Goal: Task Accomplishment & Management: Use online tool/utility

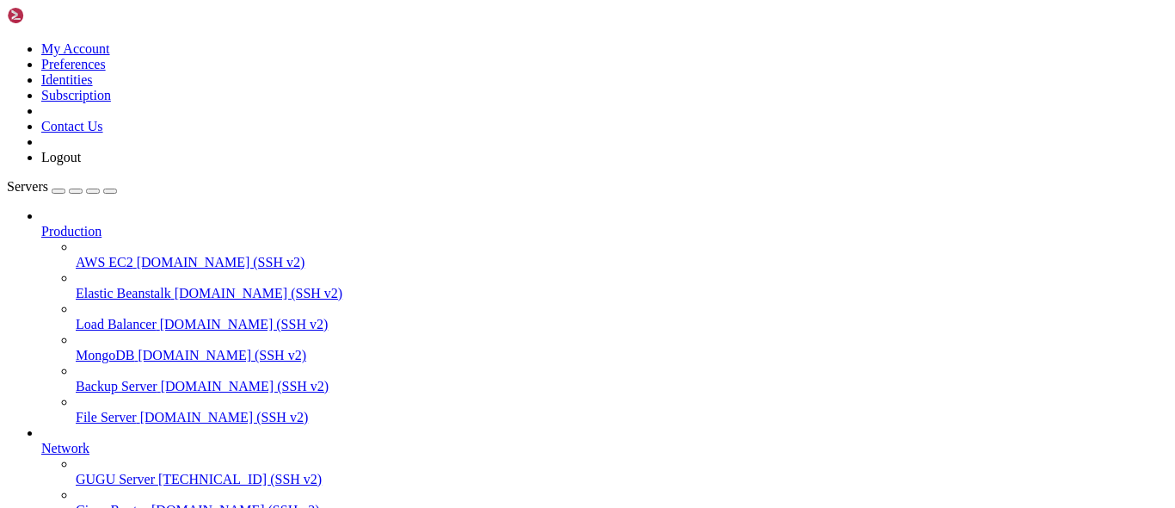
scroll to position [95, 0]
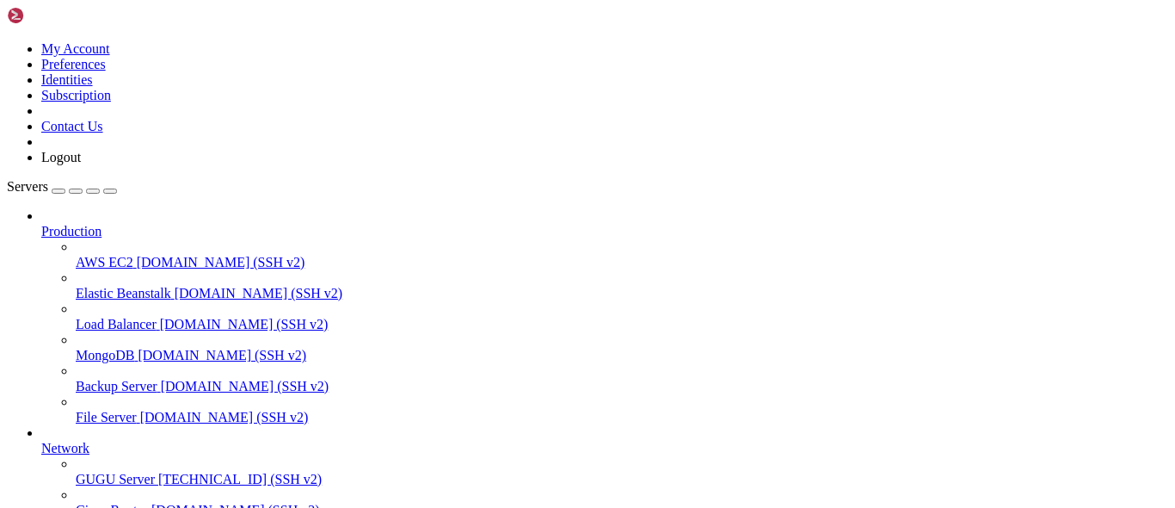
drag, startPoint x: 13, startPoint y: 1036, endPoint x: 34, endPoint y: 1188, distance: 153.6
copy div "server { root /var/www/html; server_name [DOMAIN_NAME]; location / { proxy_pass…"
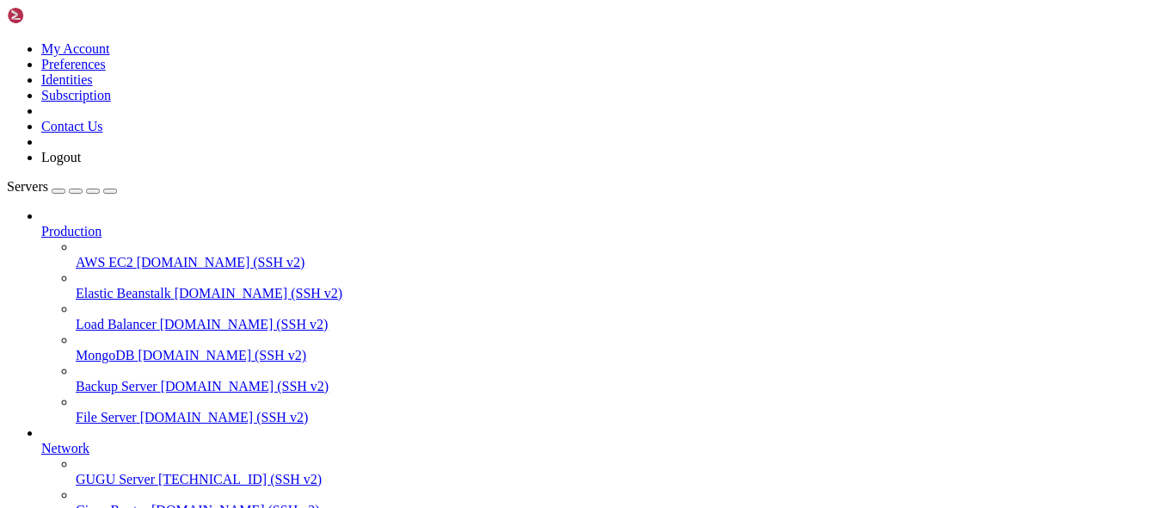
scroll to position [0, 0]
drag, startPoint x: 170, startPoint y: 1109, endPoint x: 115, endPoint y: 1067, distance: 69.3
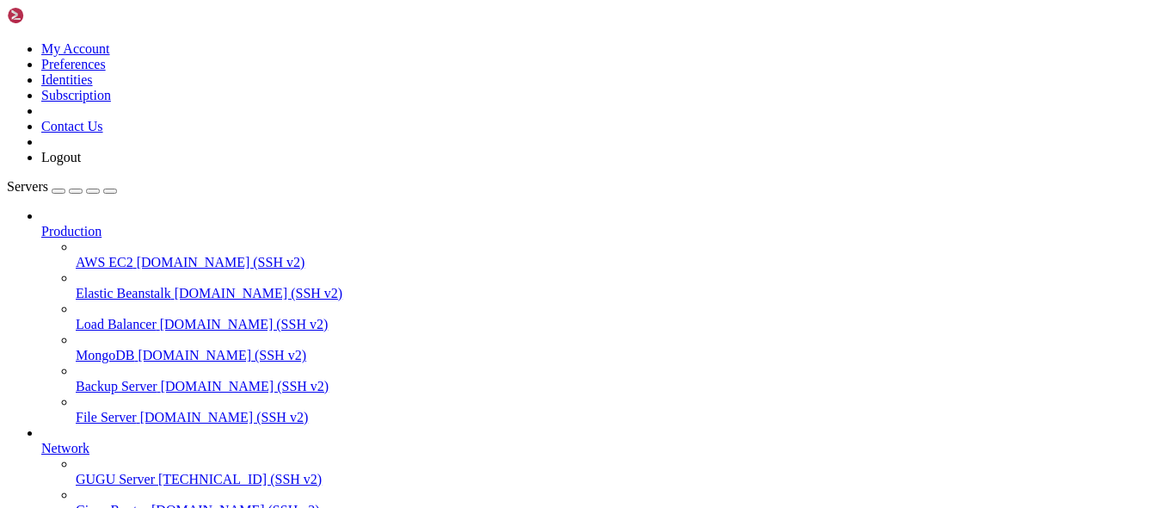
copy x-row "1971 sudo ln -s /etc/nginx/sites-available/[DOMAIN_NAME] /etc/nginx/sites-enabl…"
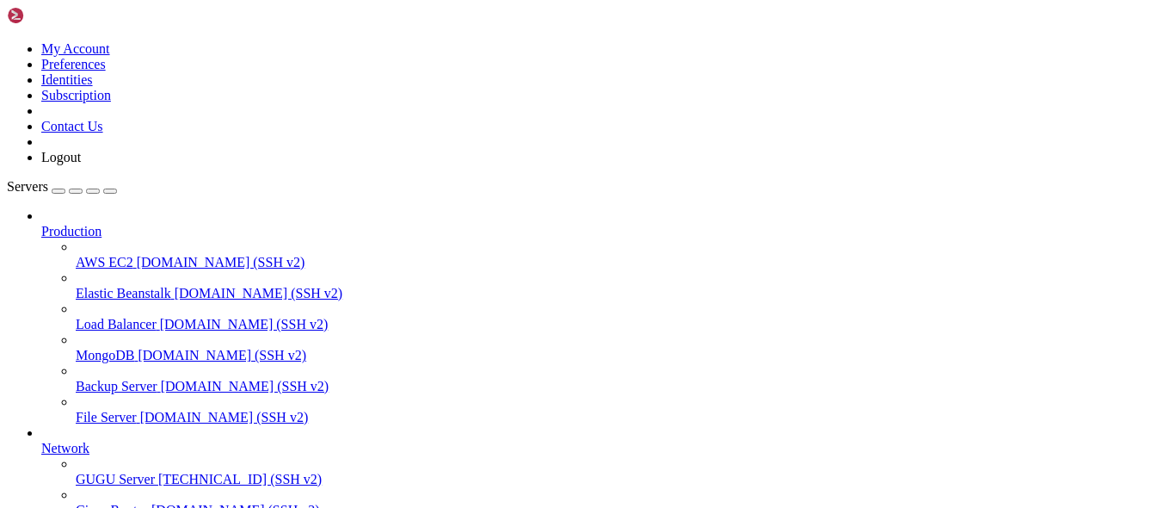
drag, startPoint x: 397, startPoint y: 1268, endPoint x: 244, endPoint y: 1193, distance: 170.4
drag, startPoint x: 420, startPoint y: 1172, endPoint x: 645, endPoint y: 1173, distance: 225.4
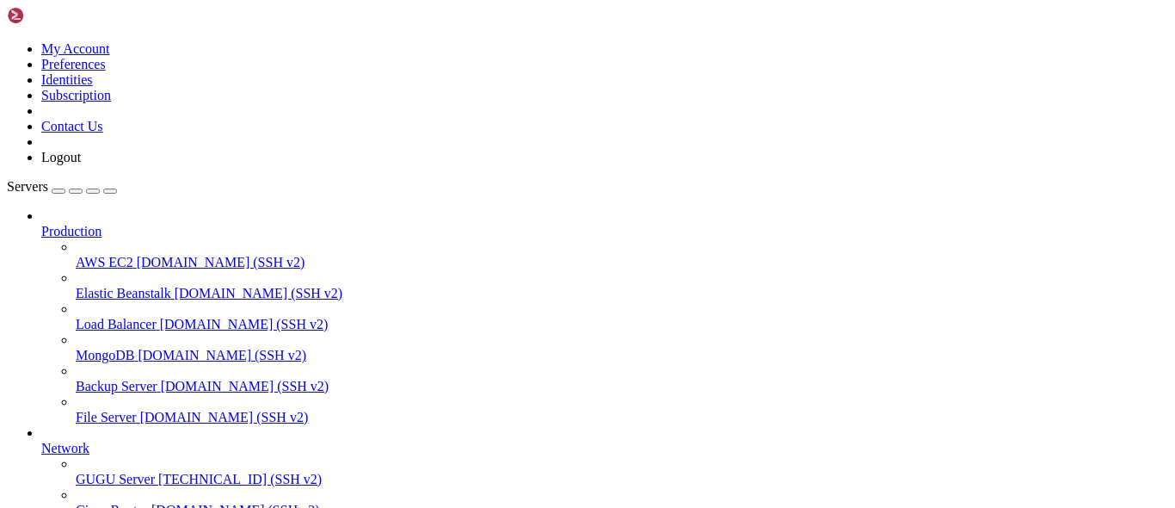
scroll to position [16196, 0]
copy x-row "[URL][DOMAIN_NAME]"
click at [100, 369] on div at bounding box center [587, 254] width 1175 height 508
click at [100, 471] on span "GUGU Server" at bounding box center [115, 478] width 79 height 15
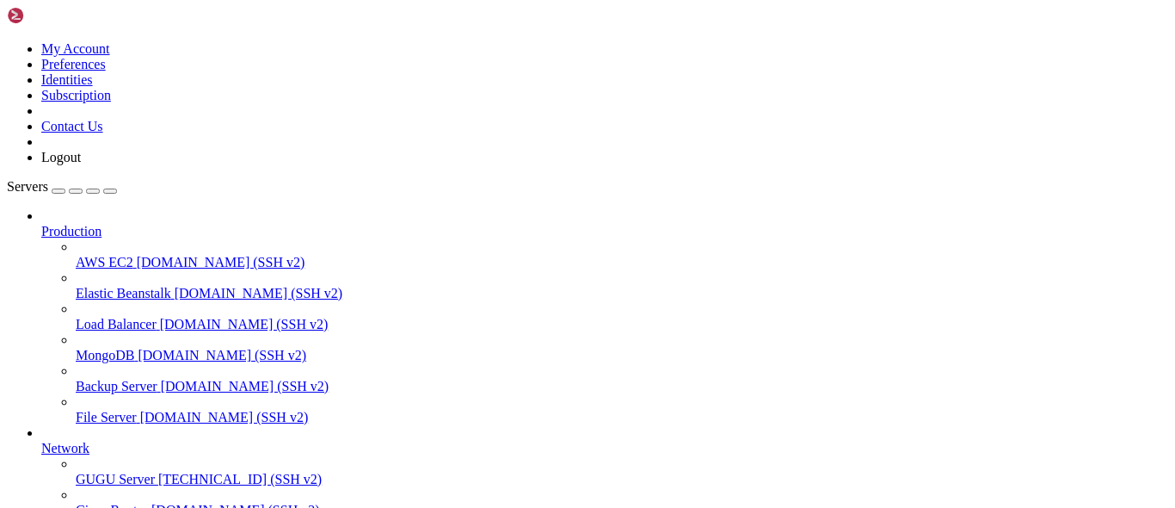
scroll to position [0, 0]
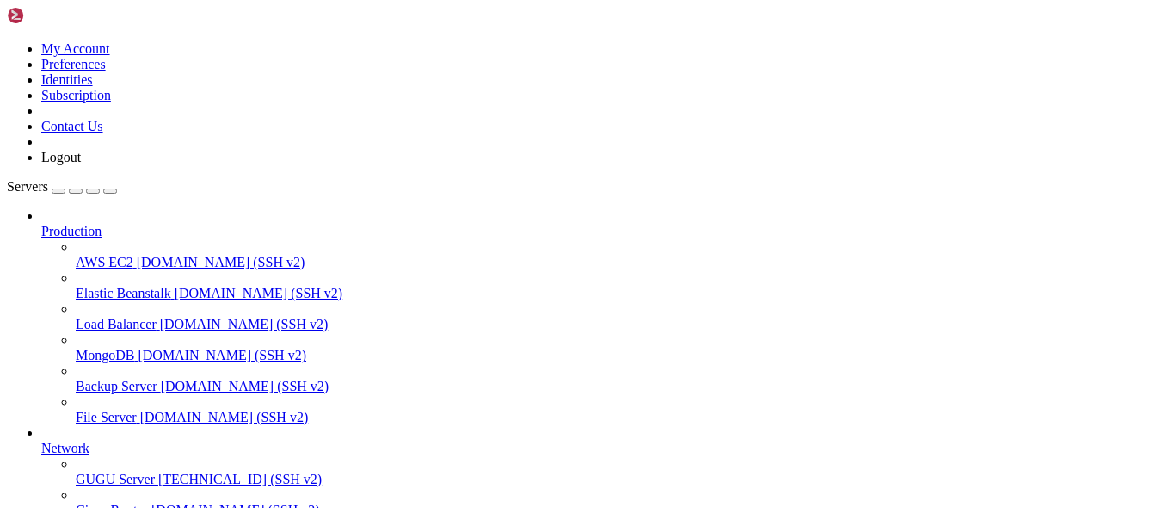
drag, startPoint x: 350, startPoint y: 274, endPoint x: 134, endPoint y: 195, distance: 230.0
click at [350, 274] on div at bounding box center [587, 254] width 1175 height 508
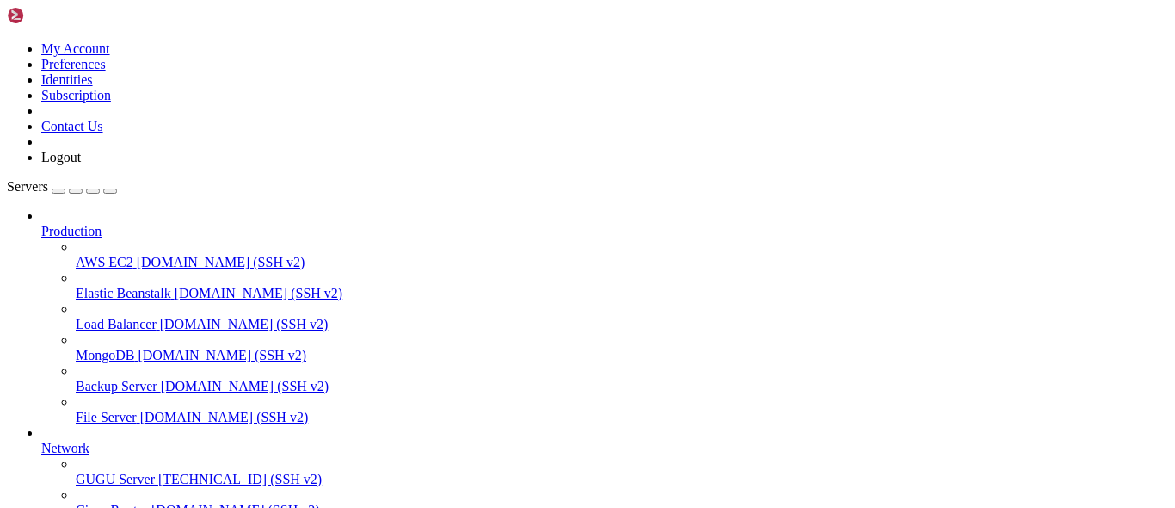
scroll to position [106, 0]
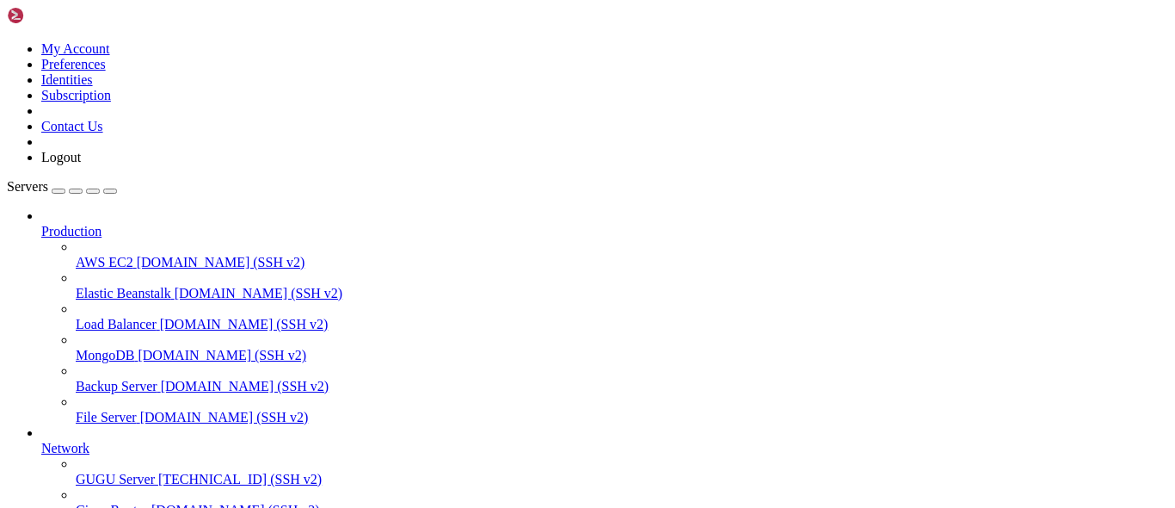
drag, startPoint x: 90, startPoint y: 1186, endPoint x: 157, endPoint y: 1189, distance: 67.1
copy x-row "genesis-v17@."
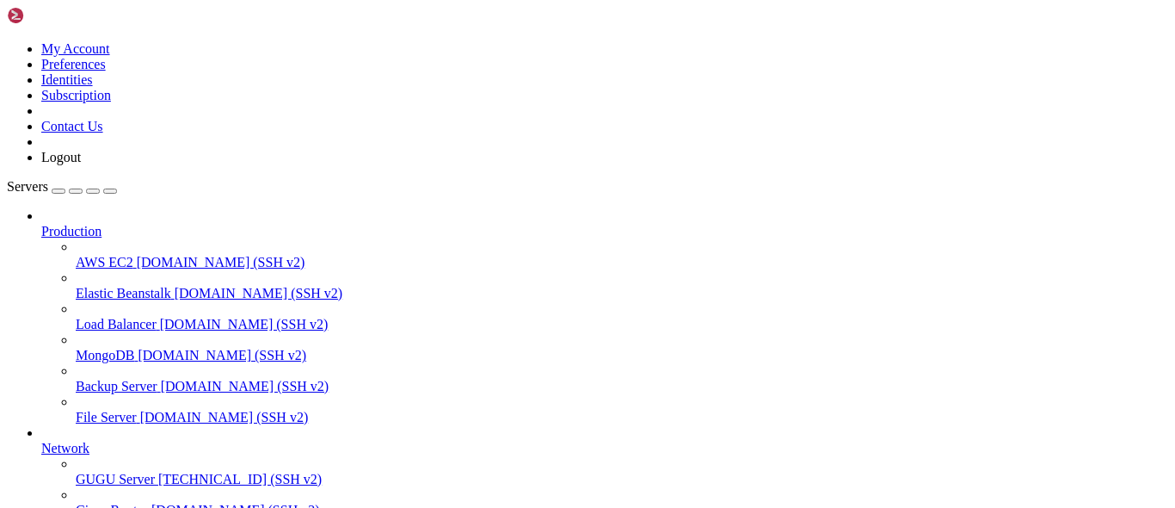
drag, startPoint x: 132, startPoint y: 1009, endPoint x: 95, endPoint y: 1010, distance: 36.1
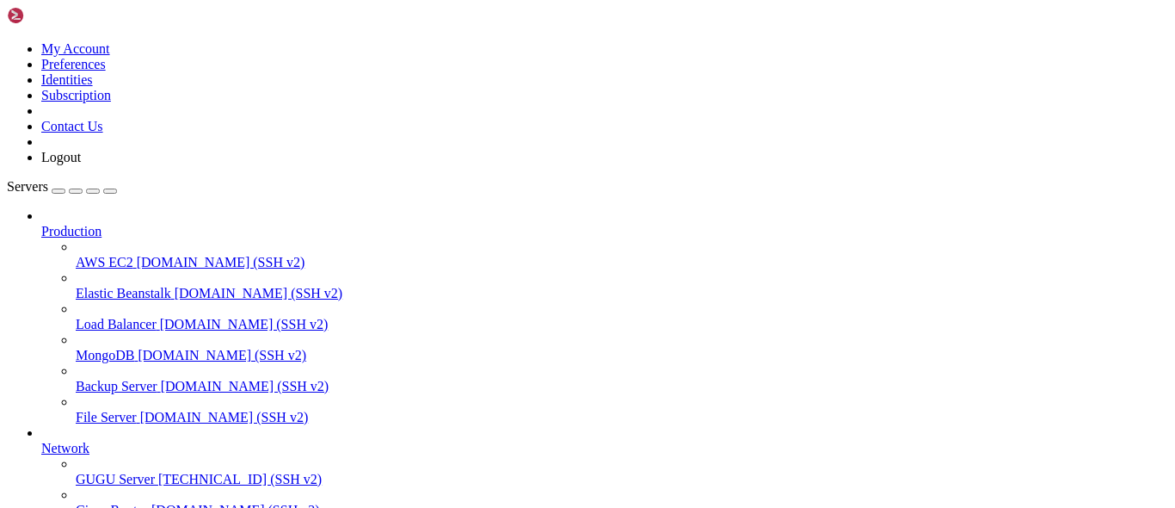
drag, startPoint x: 366, startPoint y: 1007, endPoint x: 329, endPoint y: 1050, distance: 56.7
drag, startPoint x: 13, startPoint y: 1003, endPoint x: 28, endPoint y: 1094, distance: 92.5
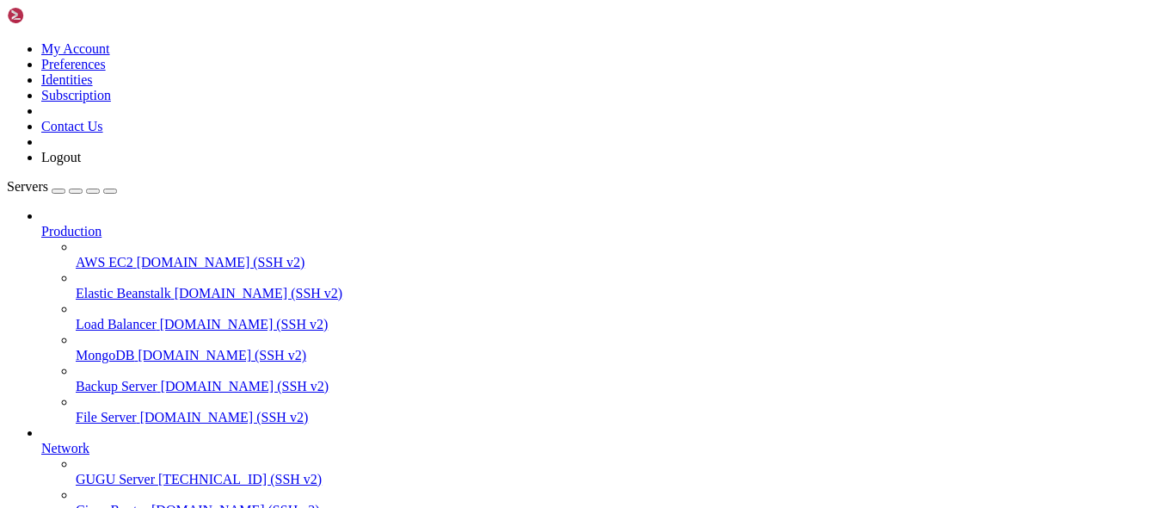
copy div "server { root /var/www/html; server_name [DOMAIN_NAME]; location / { proxy_pass…"
drag, startPoint x: 77, startPoint y: 1055, endPoint x: 149, endPoint y: 918, distance: 155.0
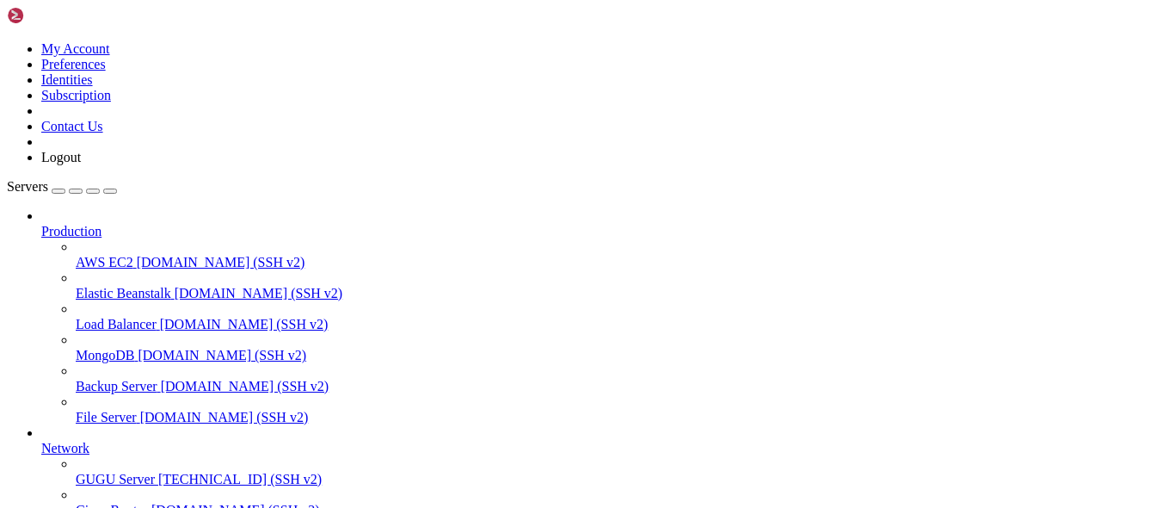
scroll to position [6368, 0]
copy x-row "1998 sudo ln -s /etc/nginx/sites-available/emails.chvconsulting.es /etc/nginx/s…"
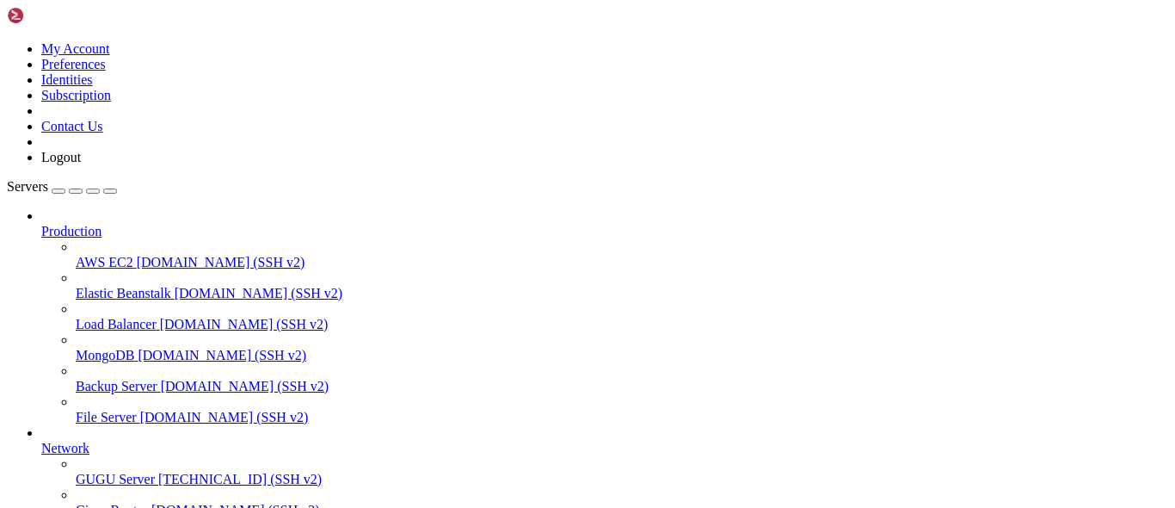
drag, startPoint x: 195, startPoint y: 990, endPoint x: 243, endPoint y: 917, distance: 87.6
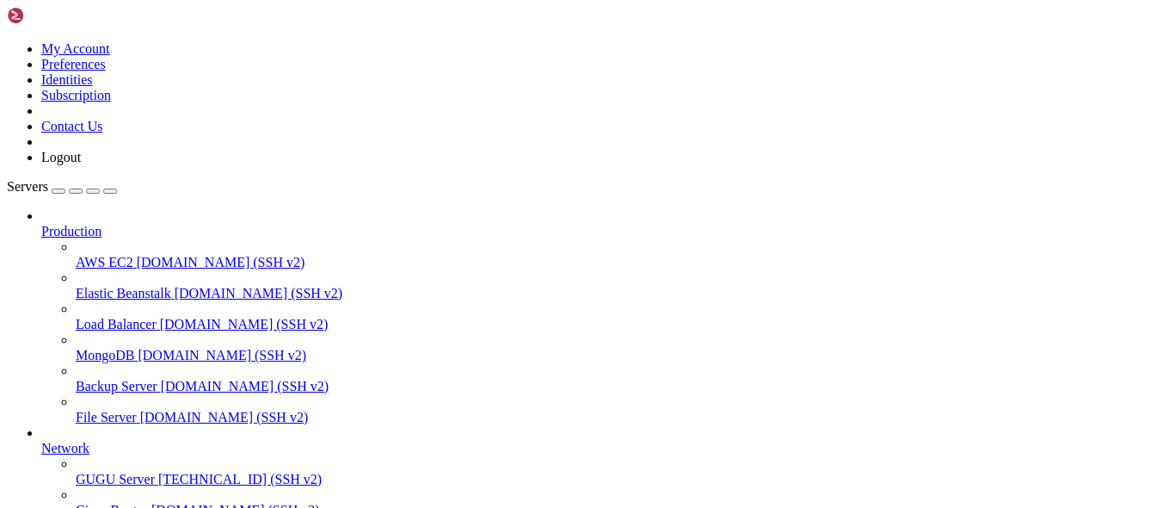
drag, startPoint x: 259, startPoint y: 1089, endPoint x: 238, endPoint y: 1084, distance: 21.3
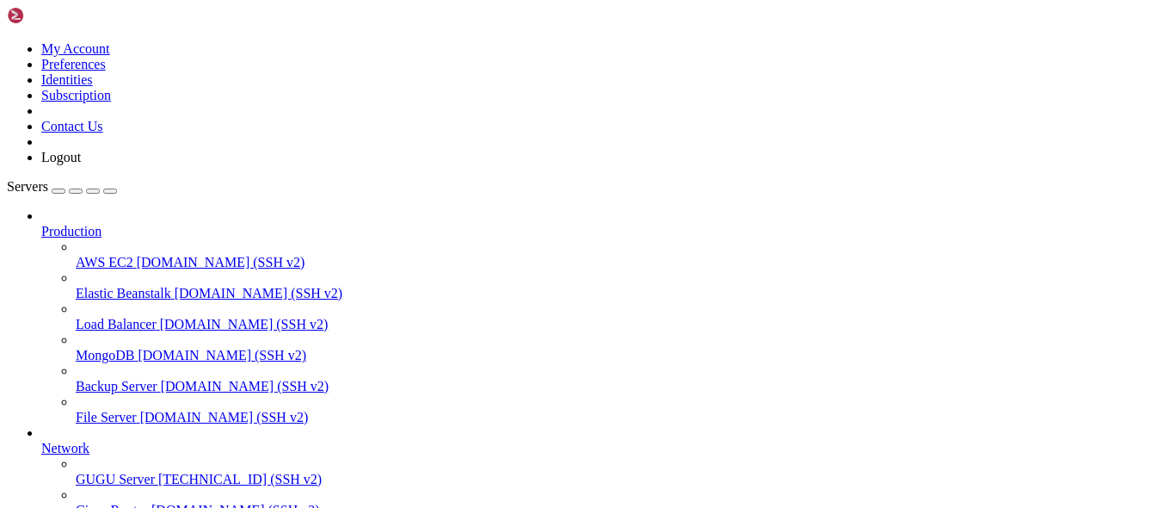
scroll to position [310, 0]
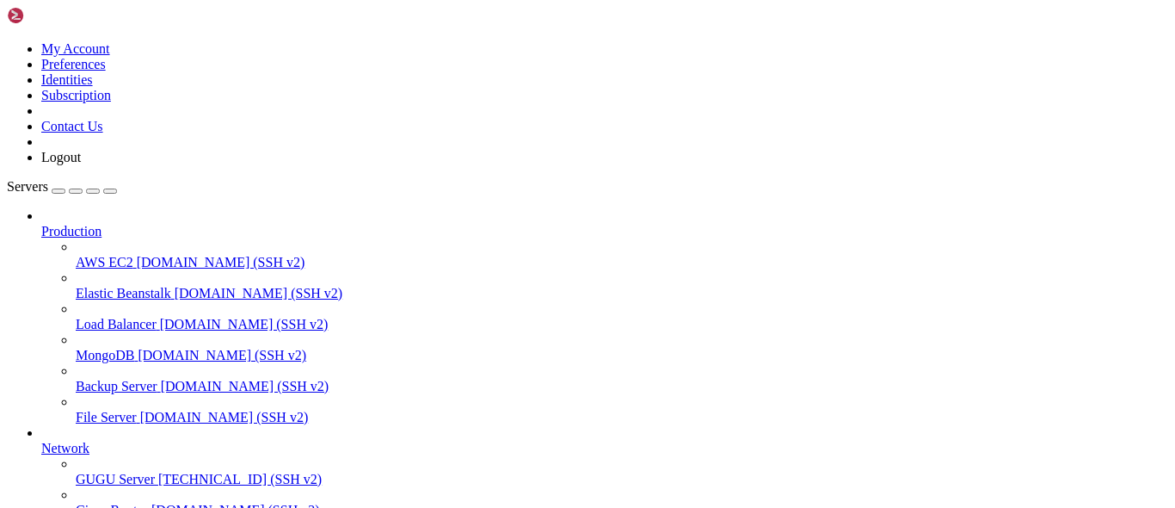
drag, startPoint x: 325, startPoint y: 1129, endPoint x: 299, endPoint y: 1159, distance: 39.0
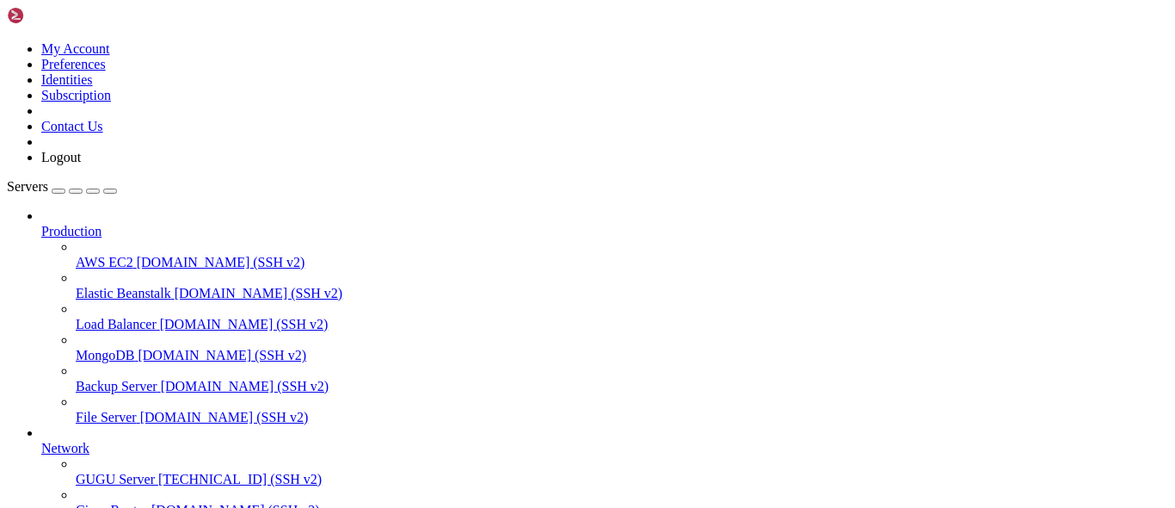
scroll to position [95, 0]
drag, startPoint x: 15, startPoint y: 1020, endPoint x: 21, endPoint y: 1104, distance: 83.7
copy div "server { root /var/www/html; server_name [DOMAIN_NAME]; location / { proxy_pass…"
drag, startPoint x: 35, startPoint y: 1093, endPoint x: 89, endPoint y: 916, distance: 185.3
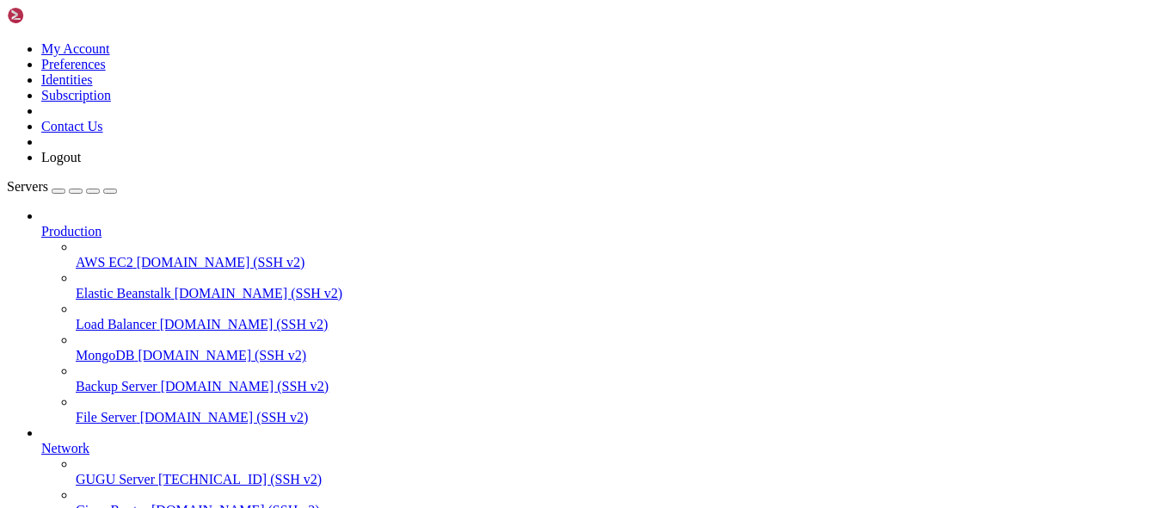
drag, startPoint x: 299, startPoint y: 1020, endPoint x: 207, endPoint y: 1021, distance: 92.0
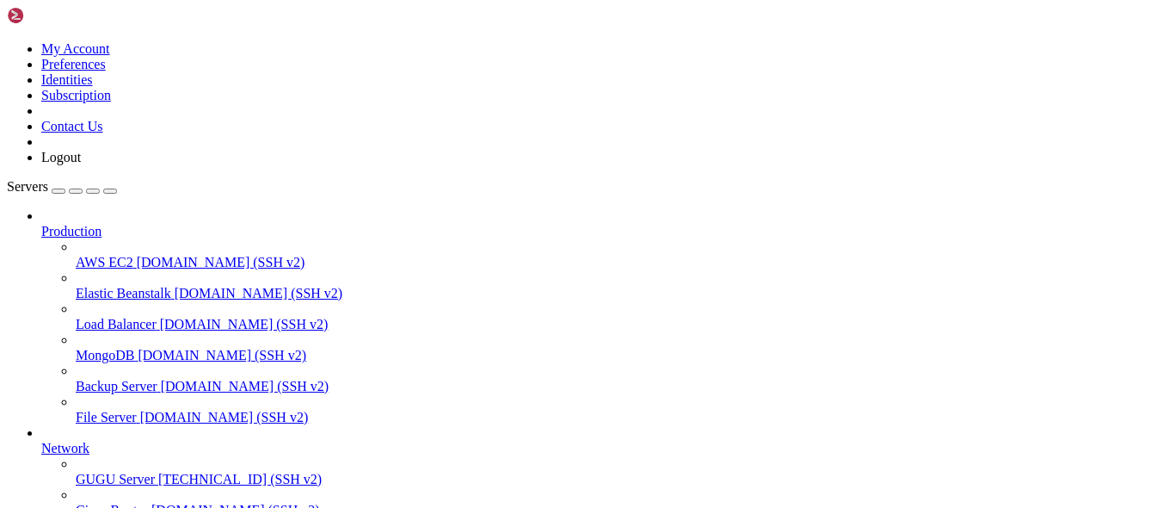
drag, startPoint x: 362, startPoint y: 1201, endPoint x: 345, endPoint y: 1200, distance: 17.2
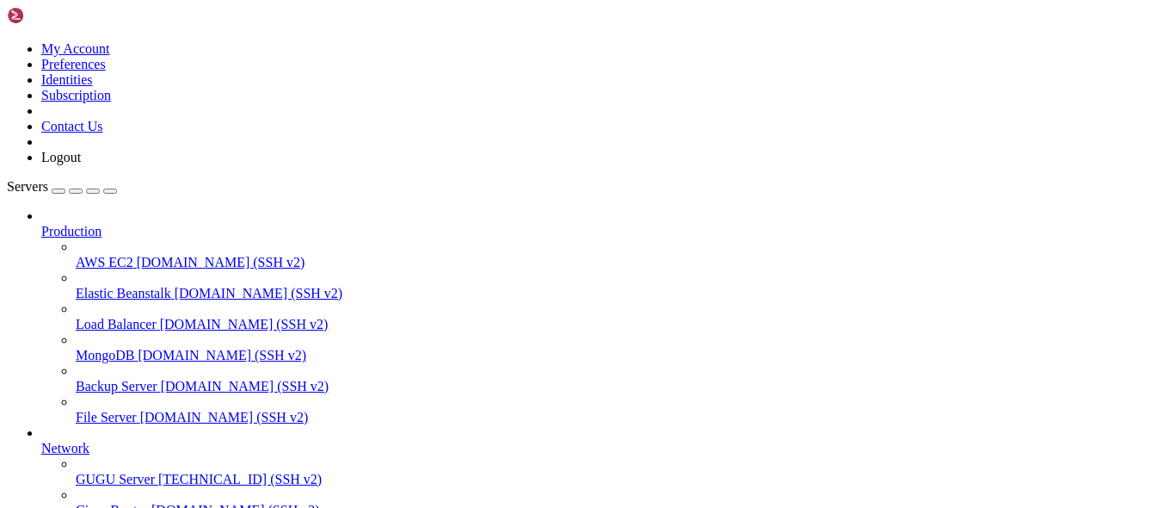
scroll to position [103, 0]
drag, startPoint x: 14, startPoint y: 1020, endPoint x: 29, endPoint y: 1106, distance: 87.4
copy div "server { root /var/www/html; server_name [DOMAIN_NAME]; location / { proxy_pass…"
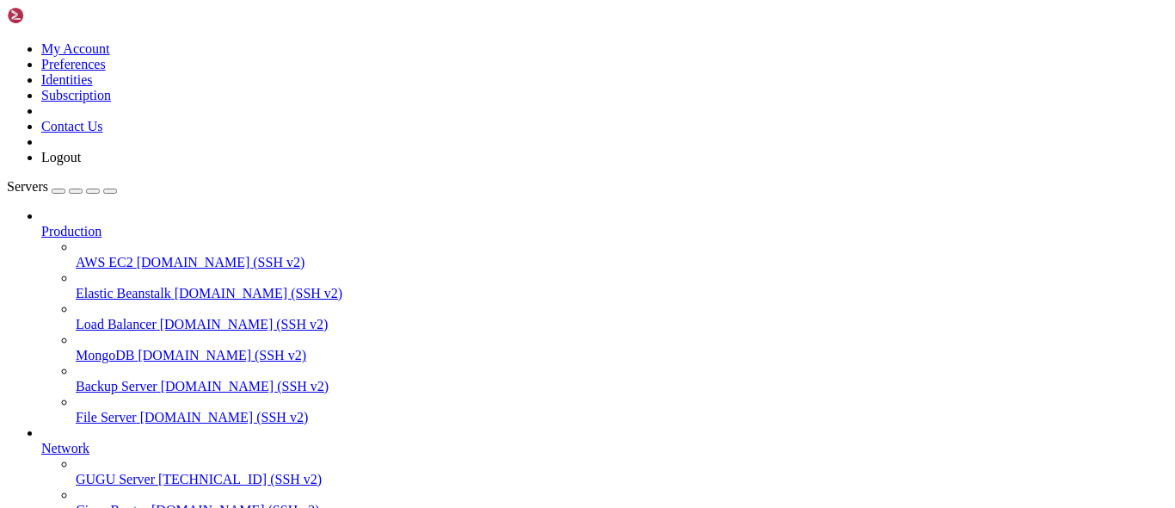
drag, startPoint x: 41, startPoint y: 1067, endPoint x: 113, endPoint y: 923, distance: 161.2
drag, startPoint x: 245, startPoint y: 1043, endPoint x: 204, endPoint y: 1049, distance: 41.7
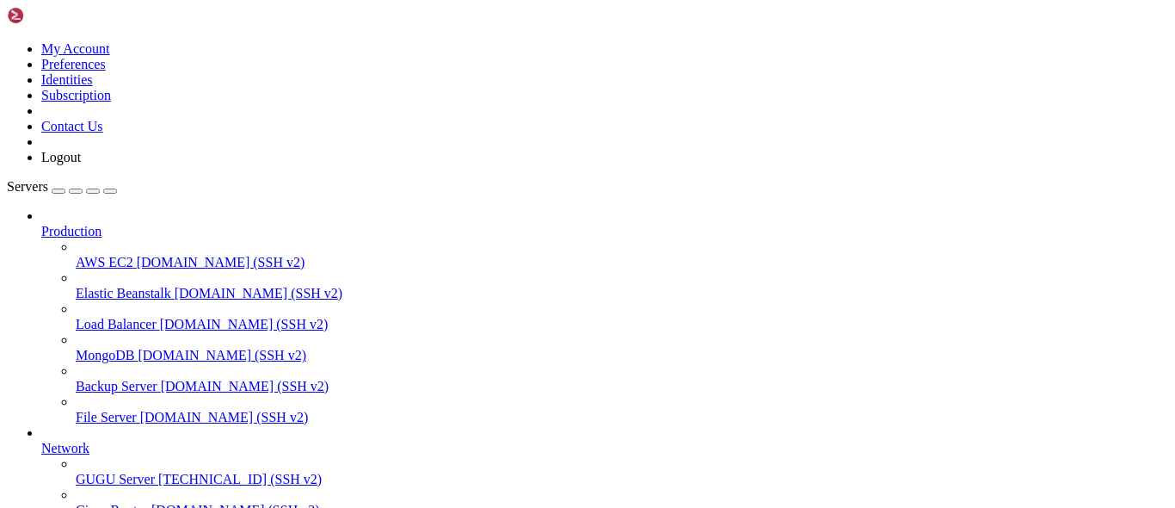
scroll to position [0, 0]
